Goal: Transaction & Acquisition: Purchase product/service

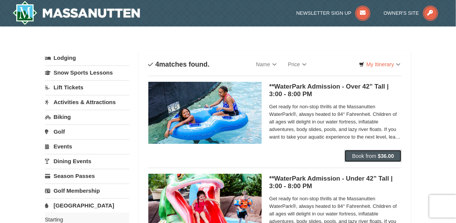
click at [374, 151] on button "Book from $36.00" at bounding box center [373, 156] width 57 height 12
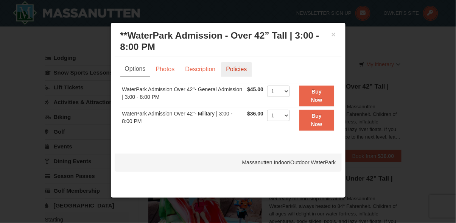
click at [233, 68] on link "Policies" at bounding box center [236, 69] width 31 height 14
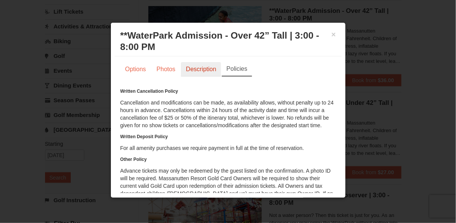
click at [201, 70] on link "Description" at bounding box center [201, 69] width 40 height 14
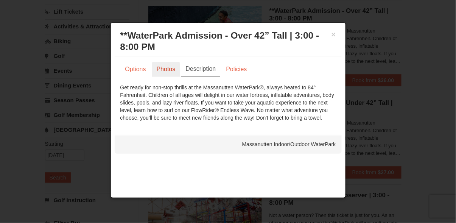
click at [165, 67] on link "Photos" at bounding box center [166, 69] width 29 height 14
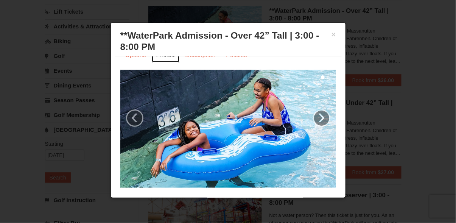
scroll to position [15, 0]
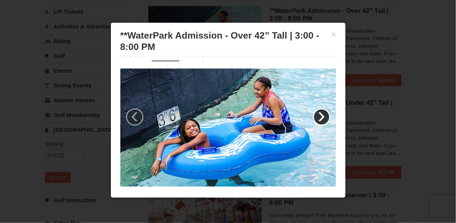
click at [313, 116] on link "›" at bounding box center [321, 116] width 17 height 17
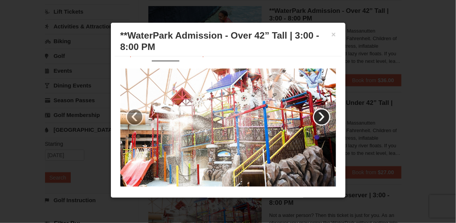
click at [313, 116] on link "›" at bounding box center [321, 116] width 17 height 17
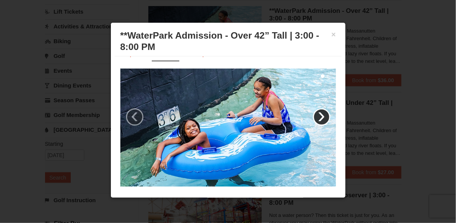
click at [313, 116] on link "›" at bounding box center [321, 116] width 17 height 17
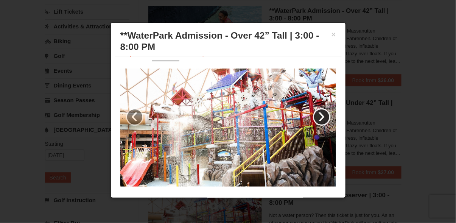
click at [313, 116] on link "›" at bounding box center [321, 116] width 17 height 17
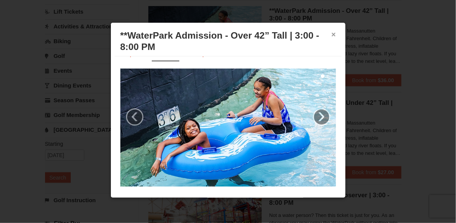
click at [332, 34] on button "×" at bounding box center [334, 35] width 5 height 8
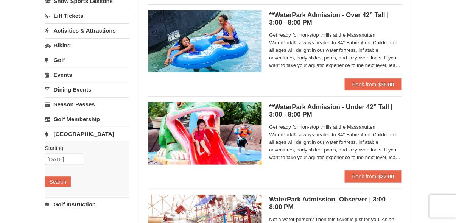
scroll to position [76, 0]
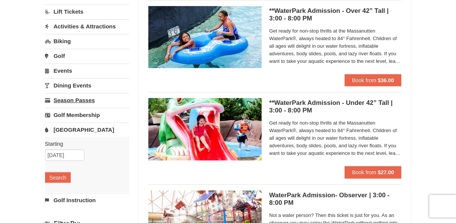
click at [70, 103] on link "Season Passes" at bounding box center [87, 100] width 84 height 14
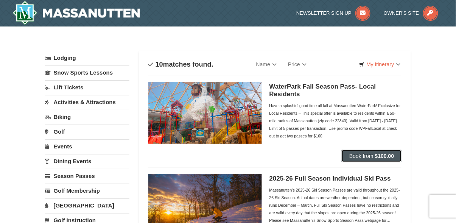
click at [374, 158] on button "Book from $100.00" at bounding box center [372, 156] width 60 height 12
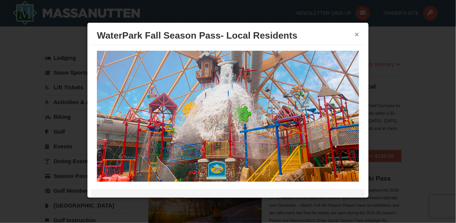
click at [355, 34] on button "×" at bounding box center [357, 35] width 5 height 8
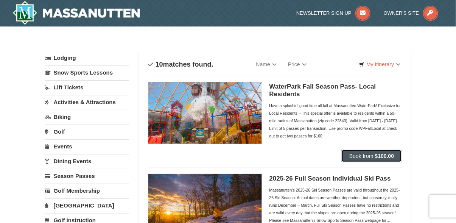
click at [354, 155] on span "Book from" at bounding box center [361, 156] width 24 height 6
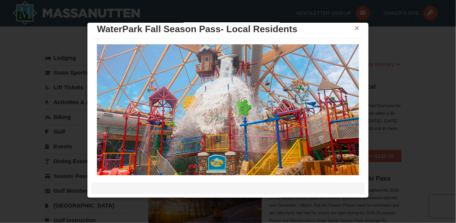
click at [355, 27] on button "×" at bounding box center [357, 28] width 5 height 8
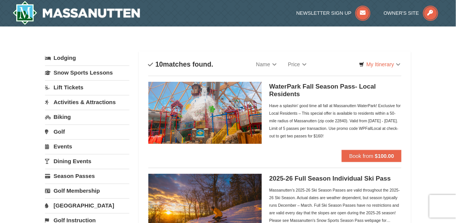
drag, startPoint x: 145, startPoint y: 15, endPoint x: 60, endPoint y: 13, distance: 85.6
click at [60, 13] on div at bounding box center [99, 13] width 185 height 27
